Goal: Task Accomplishment & Management: Use online tool/utility

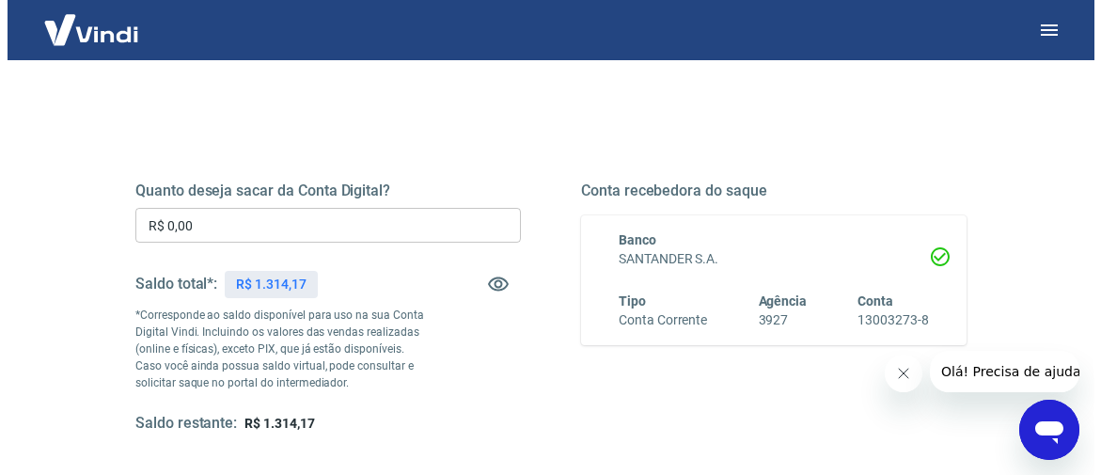
scroll to position [281, 0]
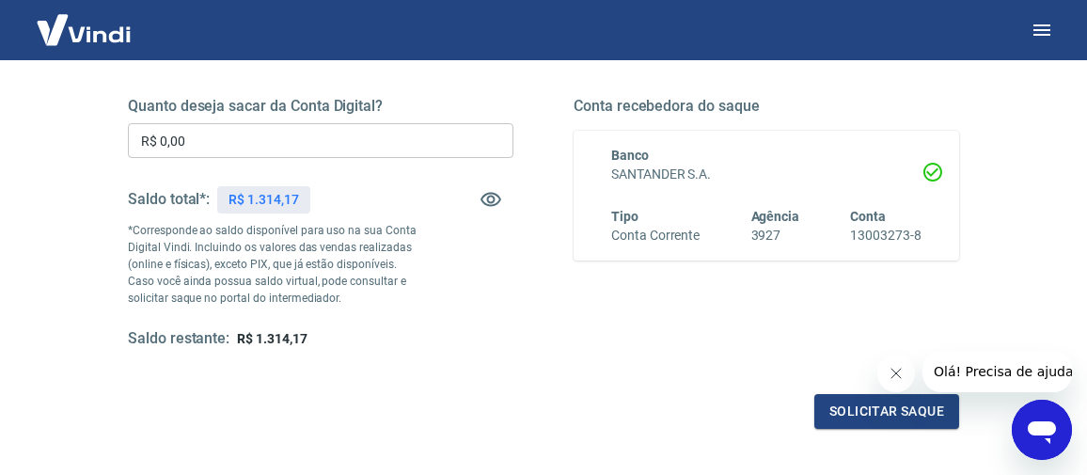
click at [377, 130] on input "R$ 0,00" at bounding box center [320, 140] width 385 height 35
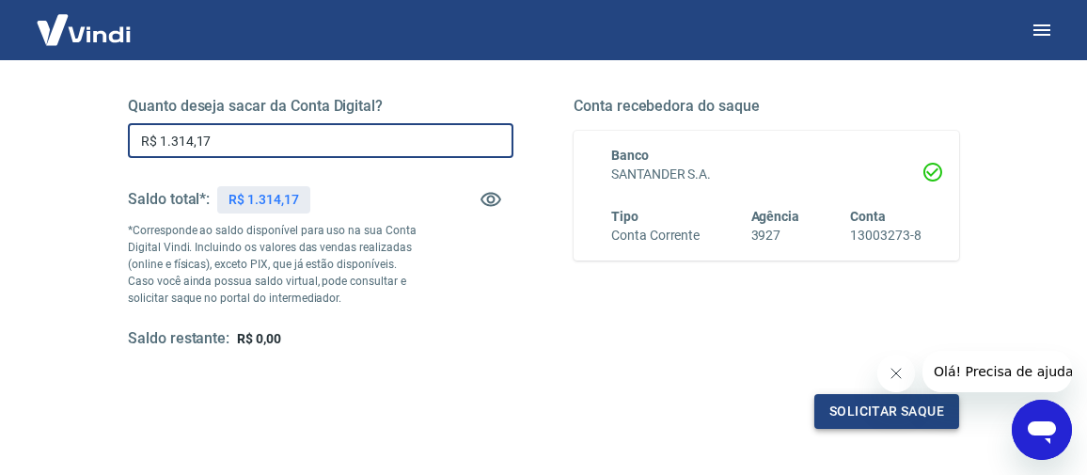
type input "R$ 1.314,17"
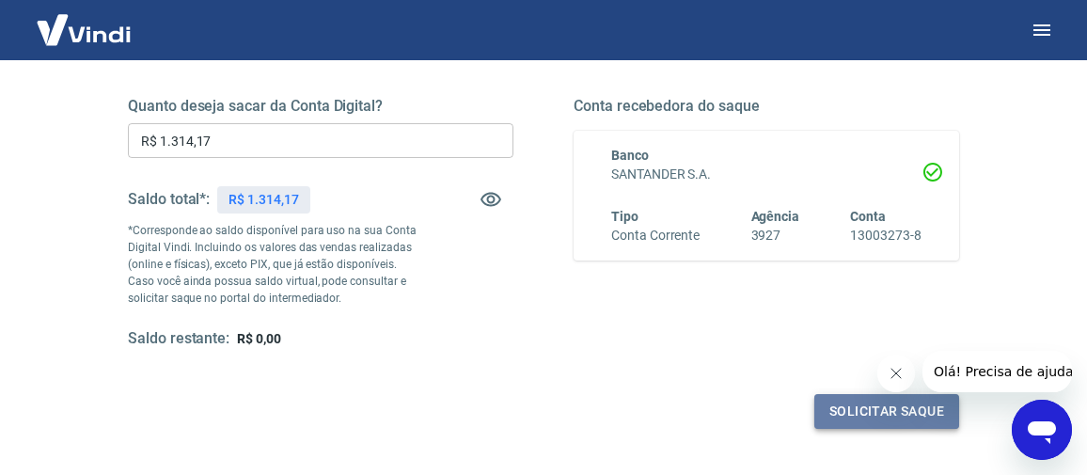
click at [899, 412] on button "Solicitar saque" at bounding box center [886, 411] width 145 height 35
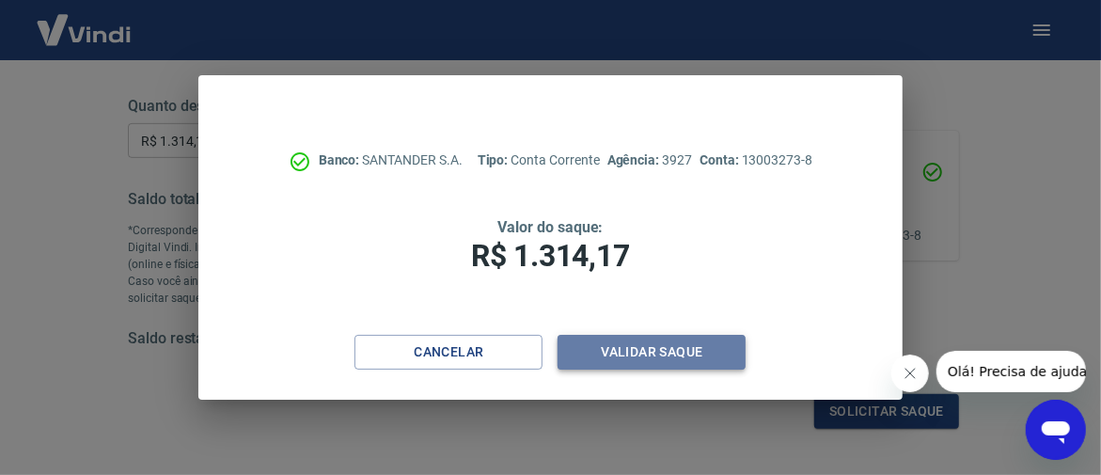
click at [694, 340] on button "Validar saque" at bounding box center [652, 352] width 188 height 35
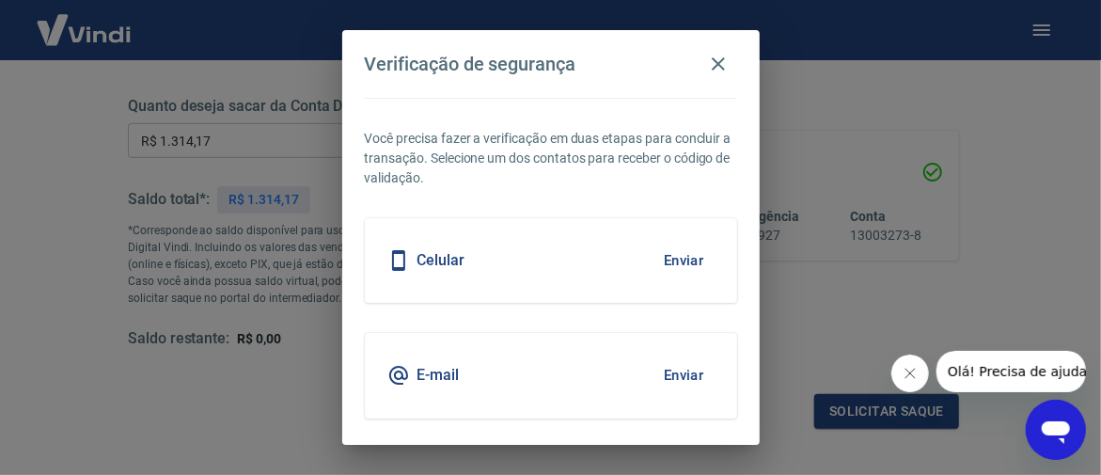
click at [571, 240] on div "Celular Enviar" at bounding box center [551, 260] width 372 height 85
click at [663, 253] on button "Enviar" at bounding box center [683, 260] width 61 height 39
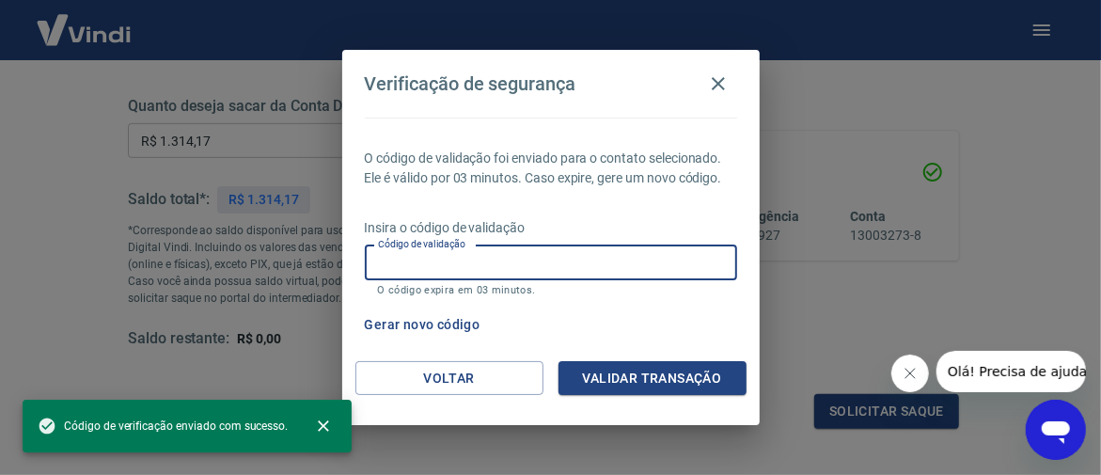
click at [663, 260] on input "Código de validação" at bounding box center [551, 262] width 372 height 35
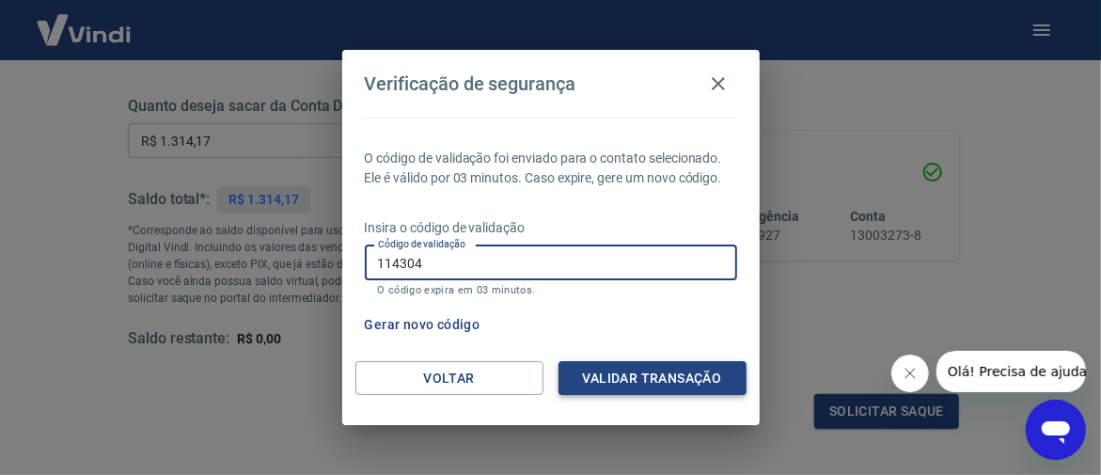
click at [657, 390] on button "Validar transação" at bounding box center [652, 378] width 188 height 35
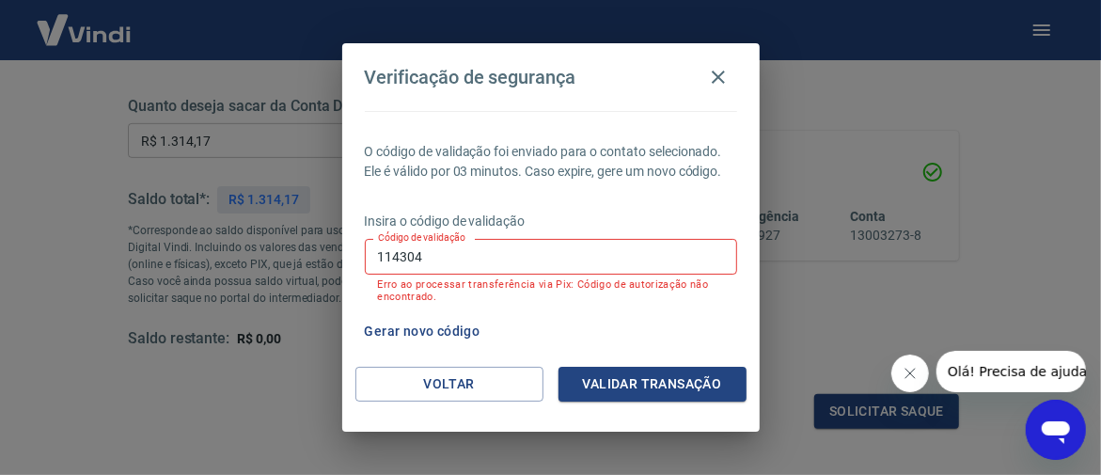
click at [623, 264] on input "114304" at bounding box center [551, 256] width 372 height 35
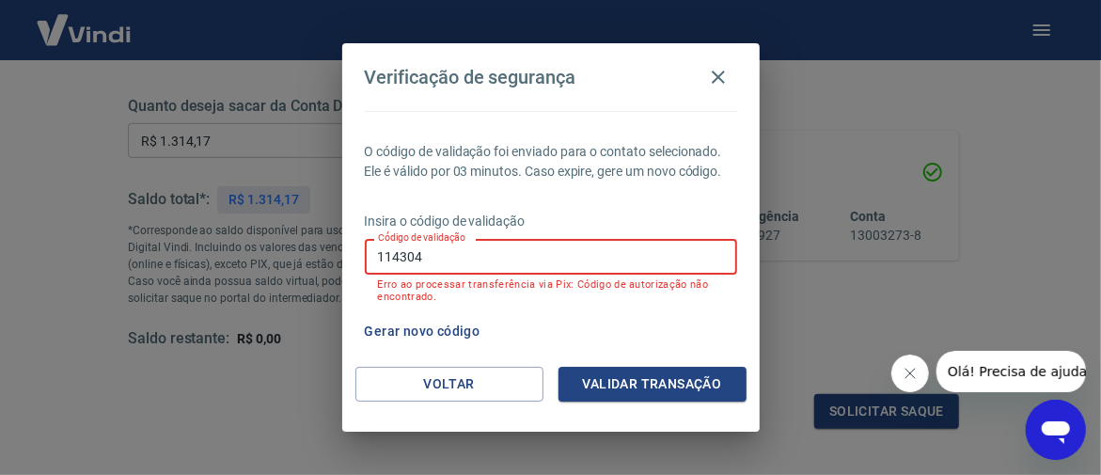
click at [623, 264] on input "114304" at bounding box center [551, 256] width 372 height 35
type input "940464"
click at [638, 382] on button "Validar transação" at bounding box center [652, 384] width 188 height 35
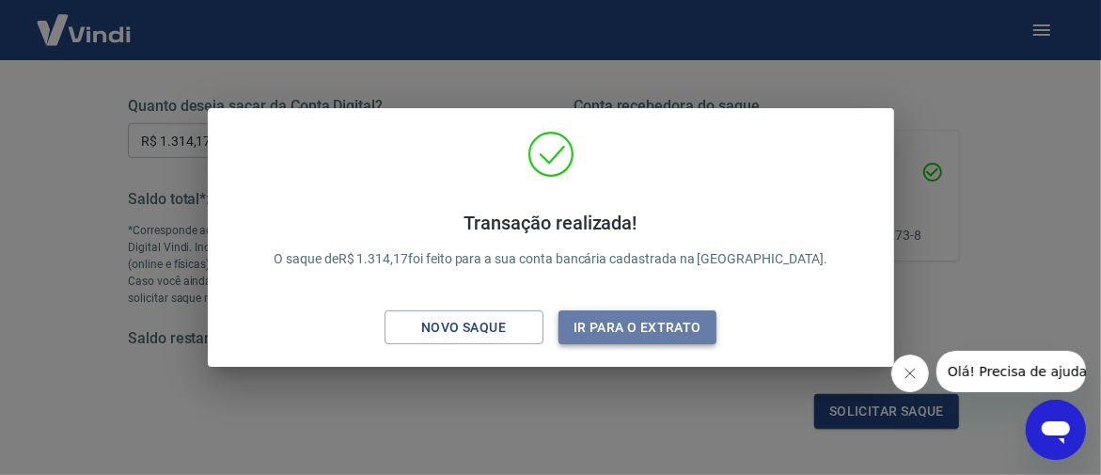
click at [638, 325] on button "Ir para o extrato" at bounding box center [637, 327] width 159 height 35
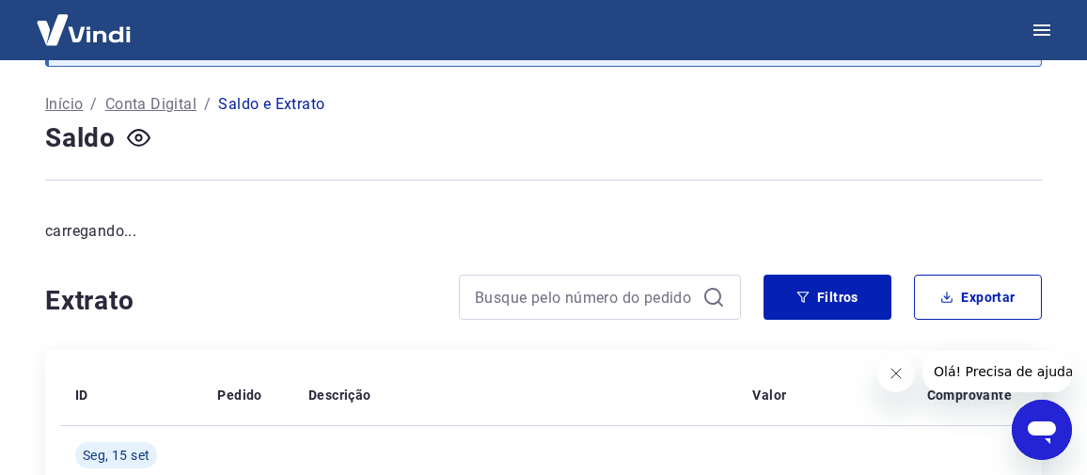
scroll to position [281, 0]
